Goal: Book appointment/travel/reservation

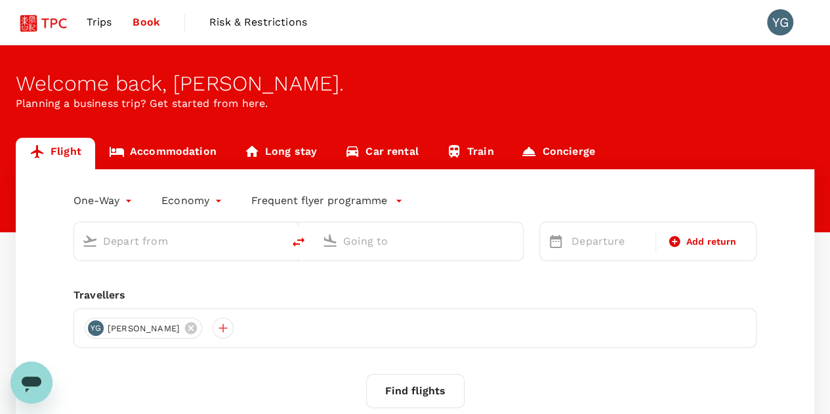
type input "roundtrip"
type input "Singapore Changi (SIN)"
type input "Shanghai Pudong Intl (PVG)"
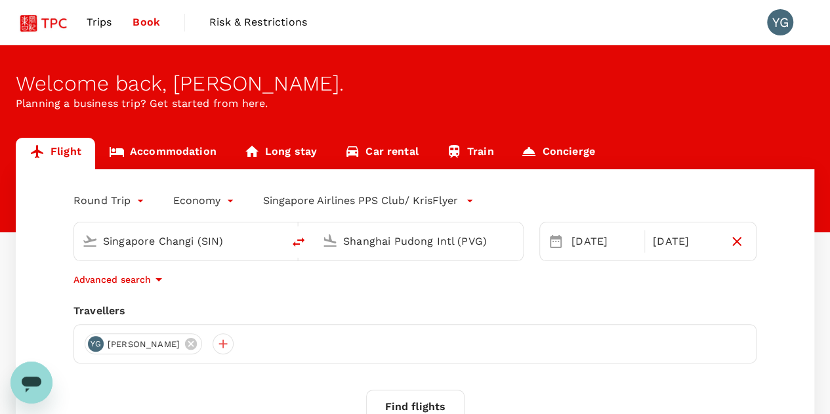
click at [94, 23] on span "Trips" at bounding box center [100, 22] width 26 height 16
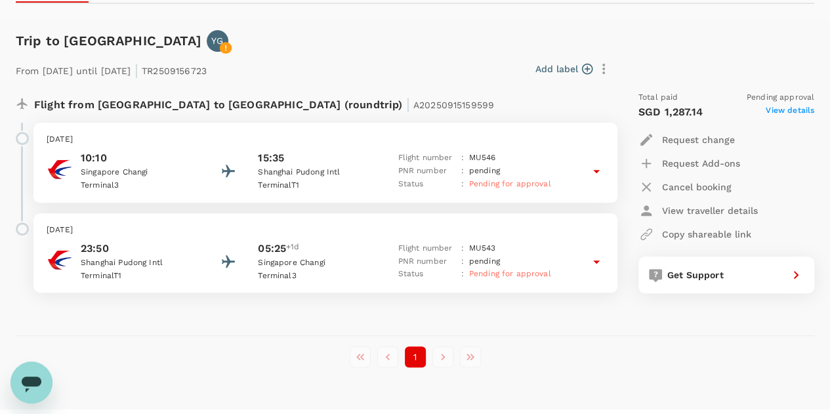
scroll to position [193, 0]
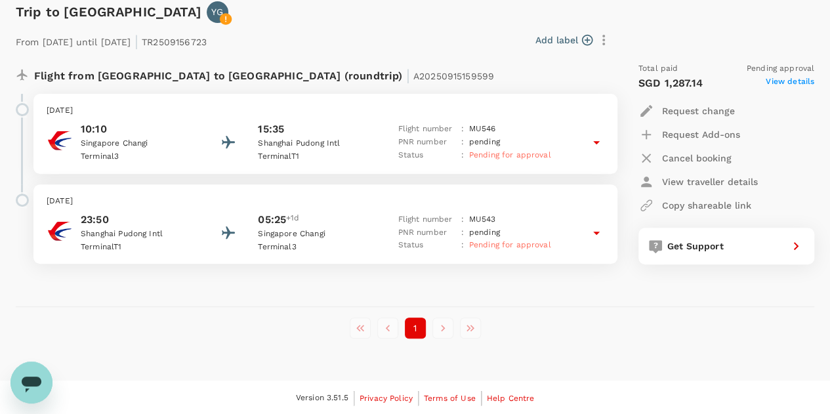
click at [602, 144] on icon at bounding box center [596, 142] width 16 height 16
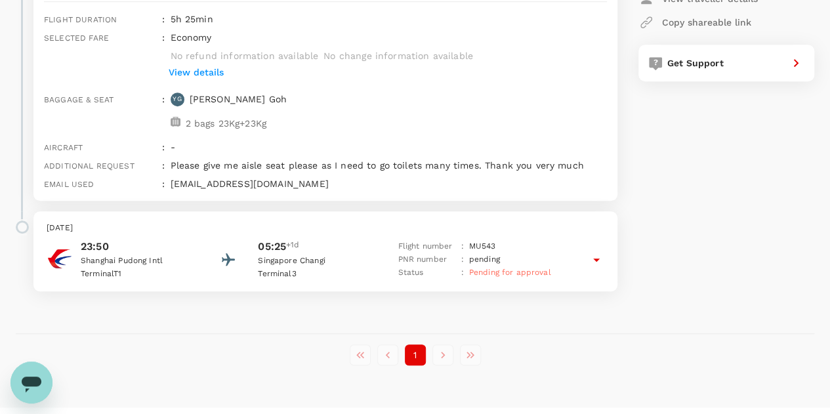
scroll to position [390, 0]
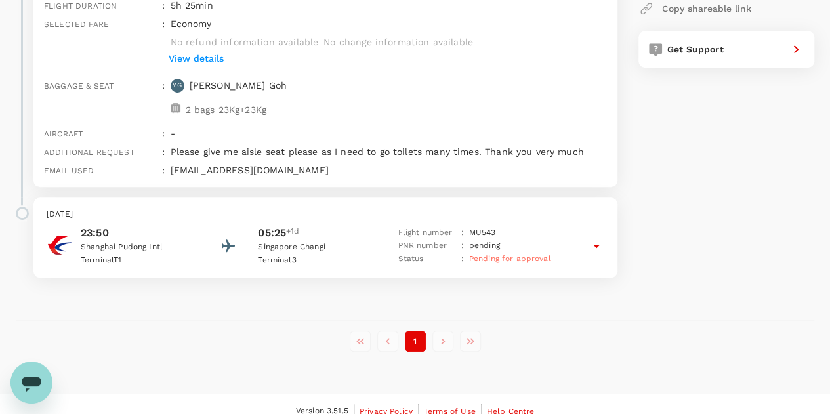
click at [601, 241] on icon at bounding box center [596, 246] width 16 height 16
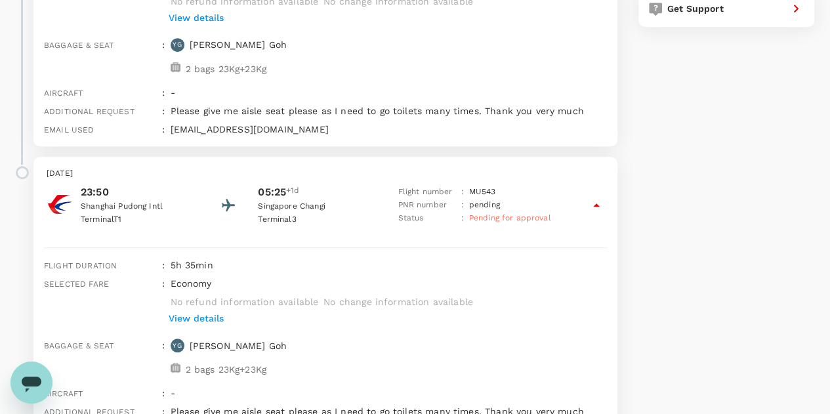
scroll to position [351, 0]
